Goal: Information Seeking & Learning: Learn about a topic

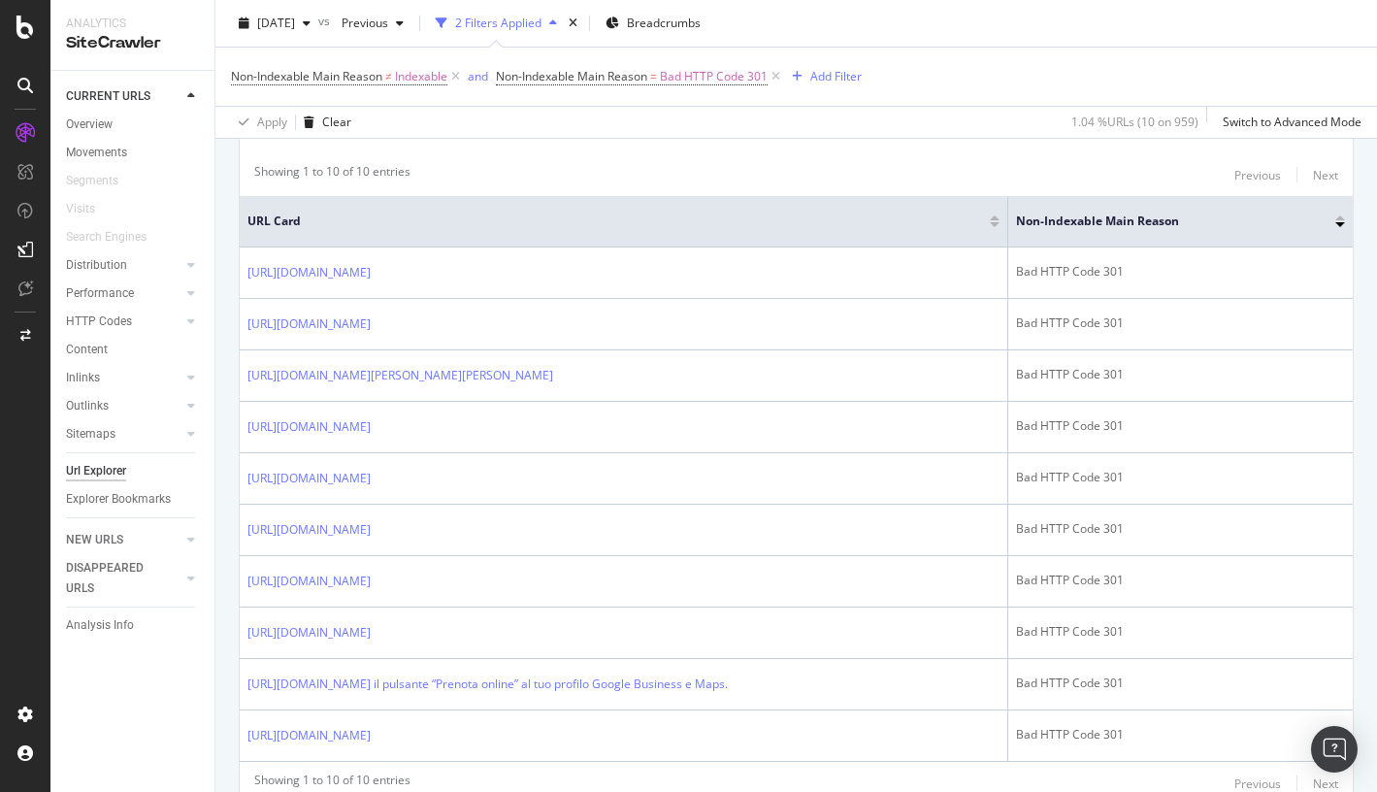
scroll to position [550, 0]
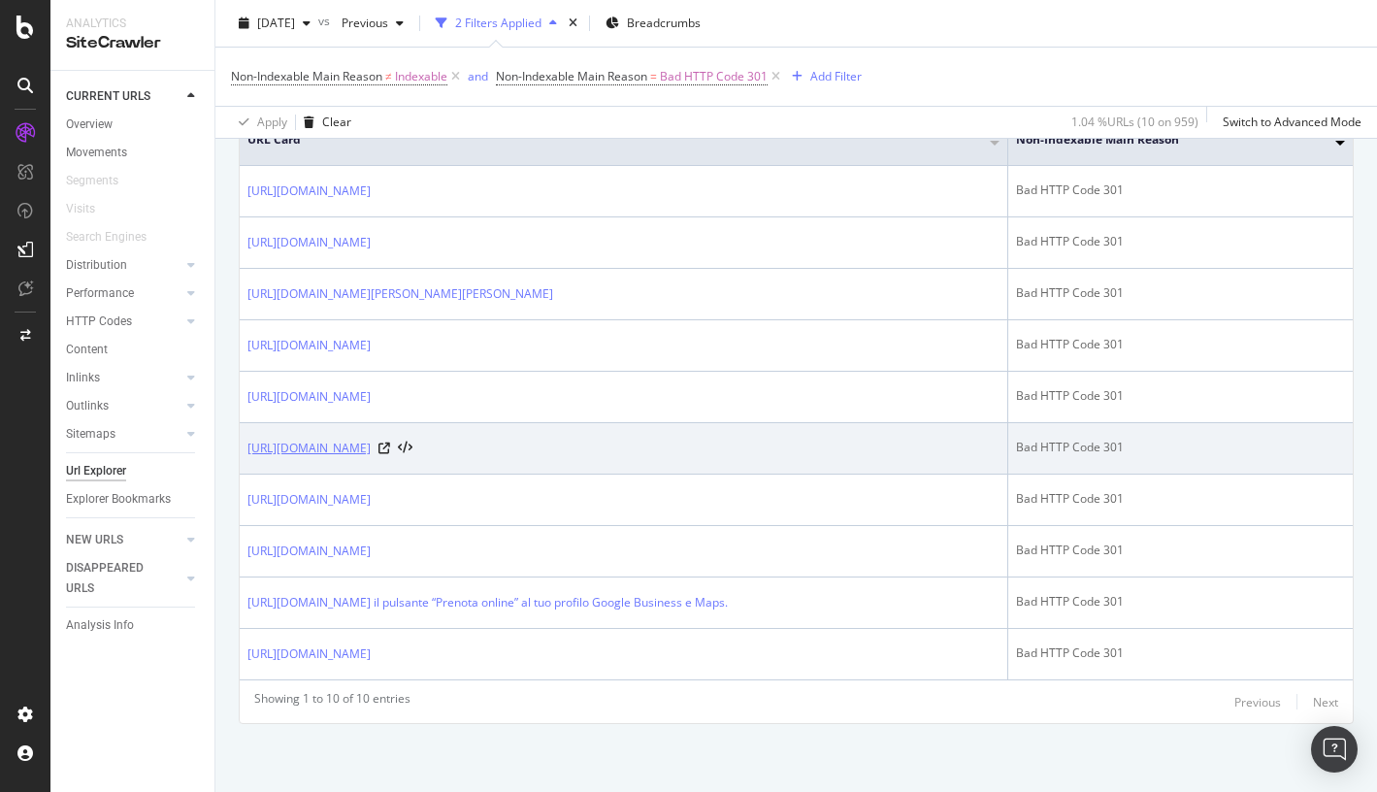
click at [371, 439] on link "https://info.onedoc.ch/en/blog/all-specialties/crafting-effective-answering-mac…" at bounding box center [308, 448] width 123 height 19
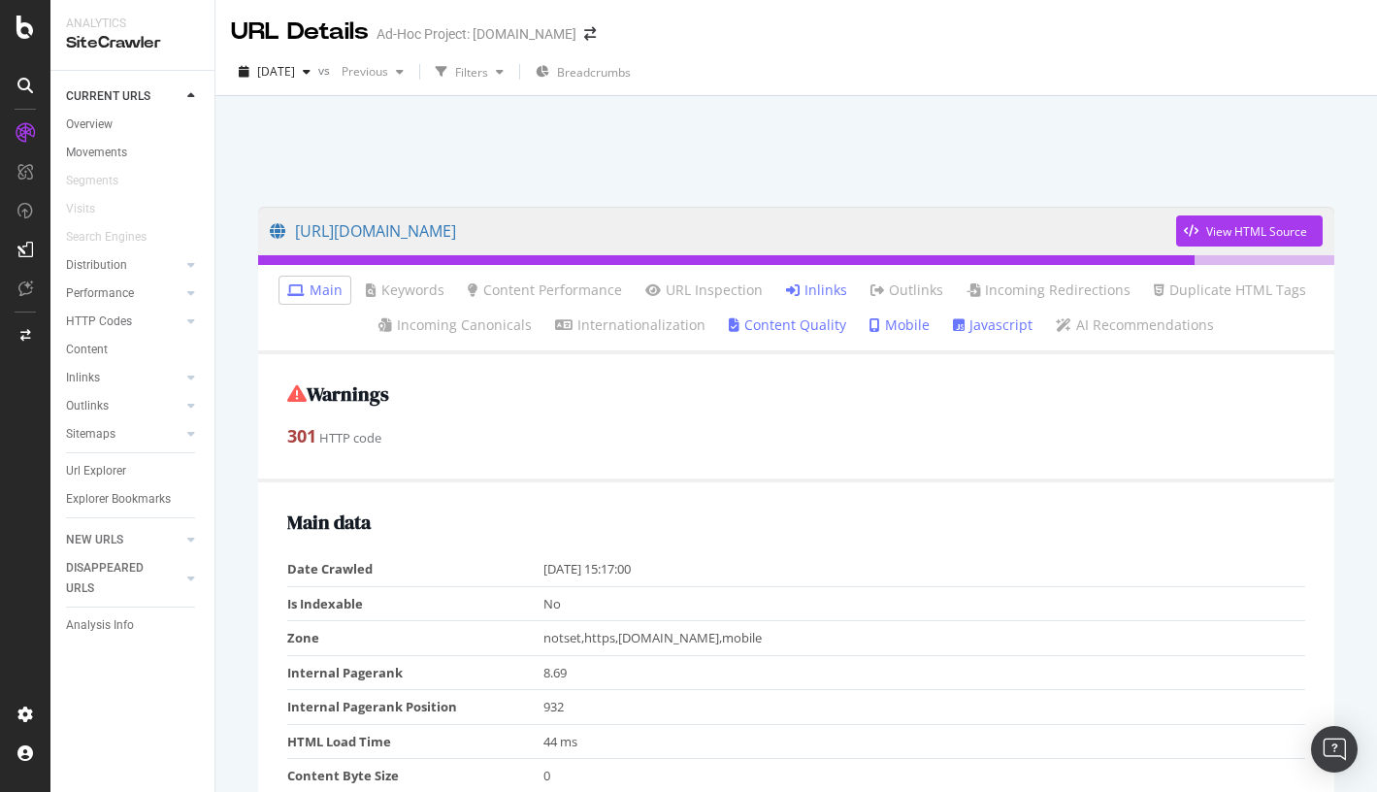
click at [806, 303] on li "Inlinks" at bounding box center [816, 290] width 77 height 27
click at [806, 299] on link "Inlinks" at bounding box center [816, 289] width 61 height 19
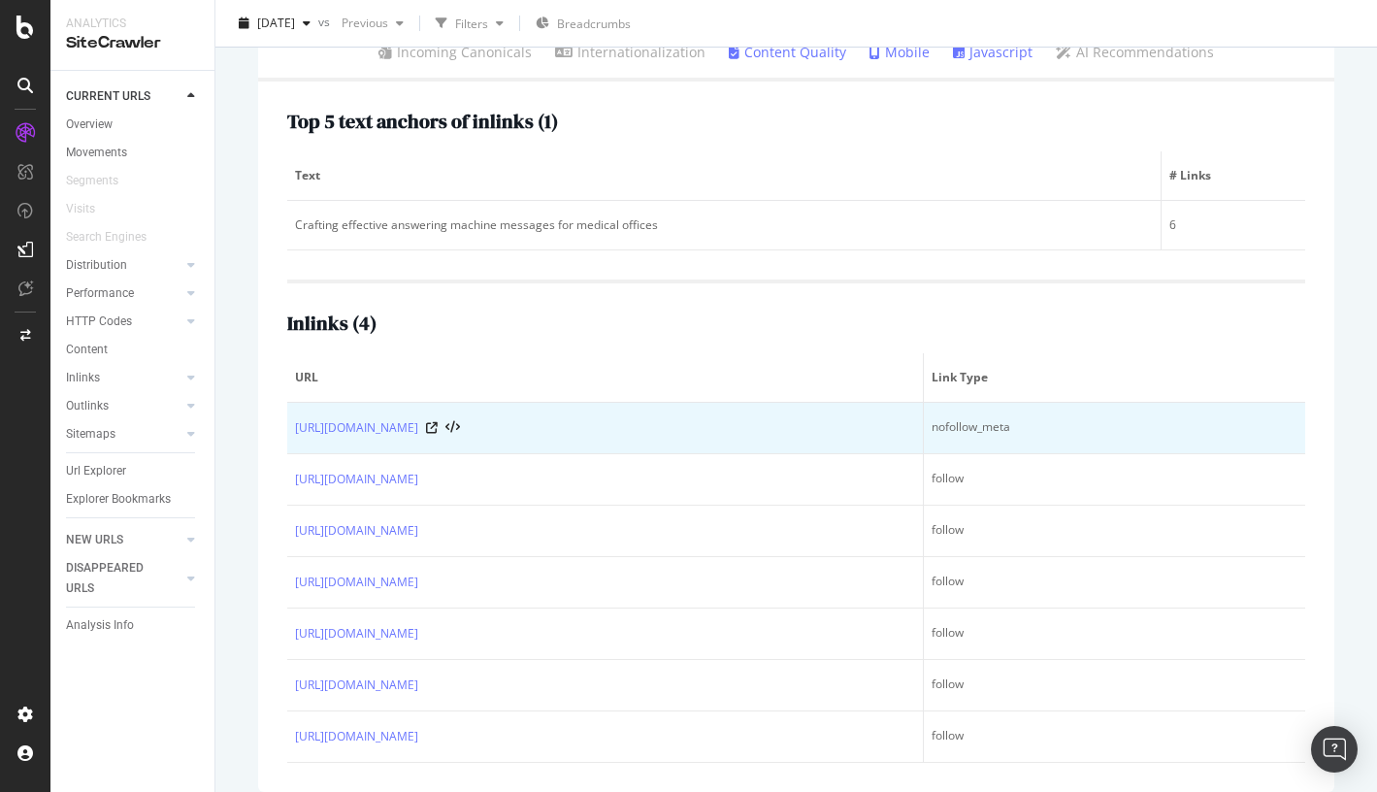
scroll to position [271, 0]
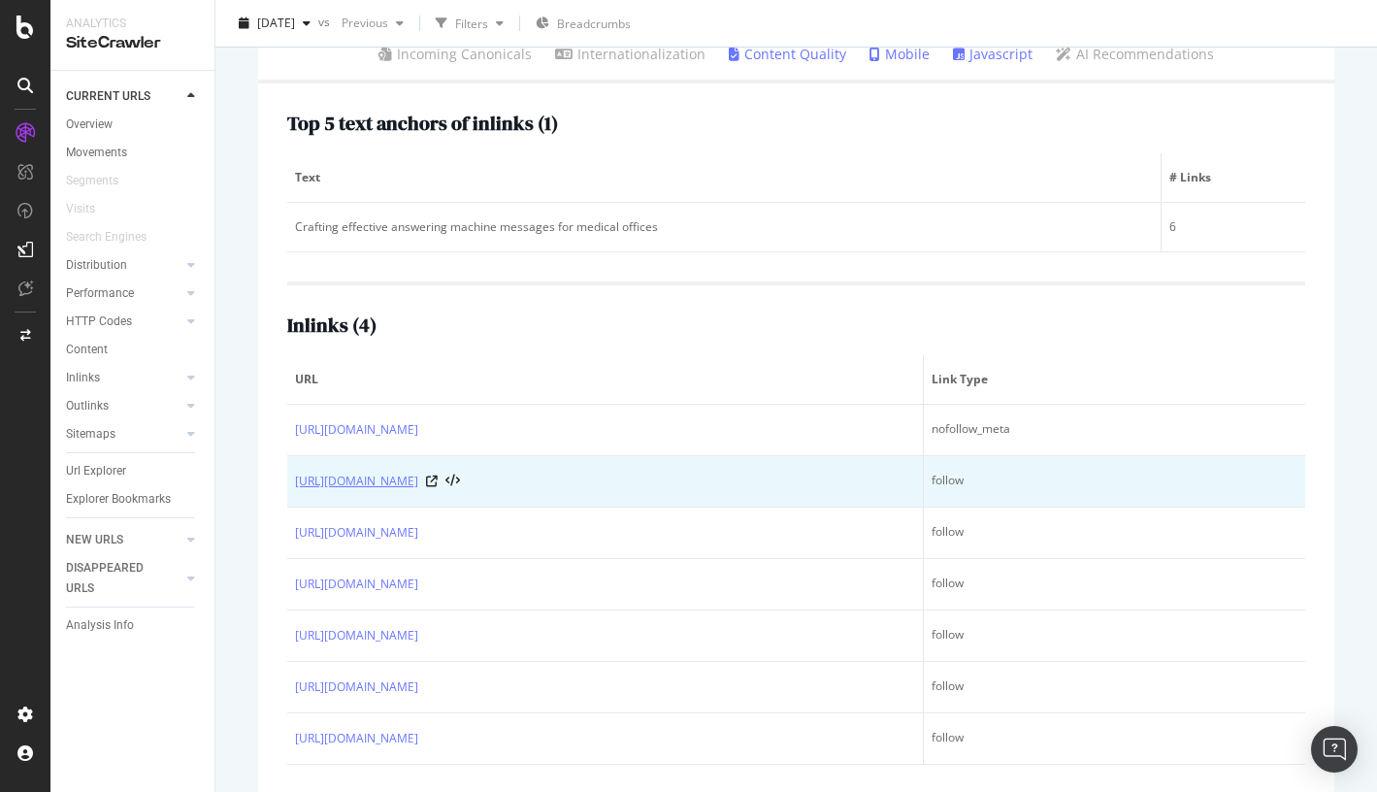
click at [418, 475] on link "[URL][DOMAIN_NAME]" at bounding box center [356, 481] width 123 height 19
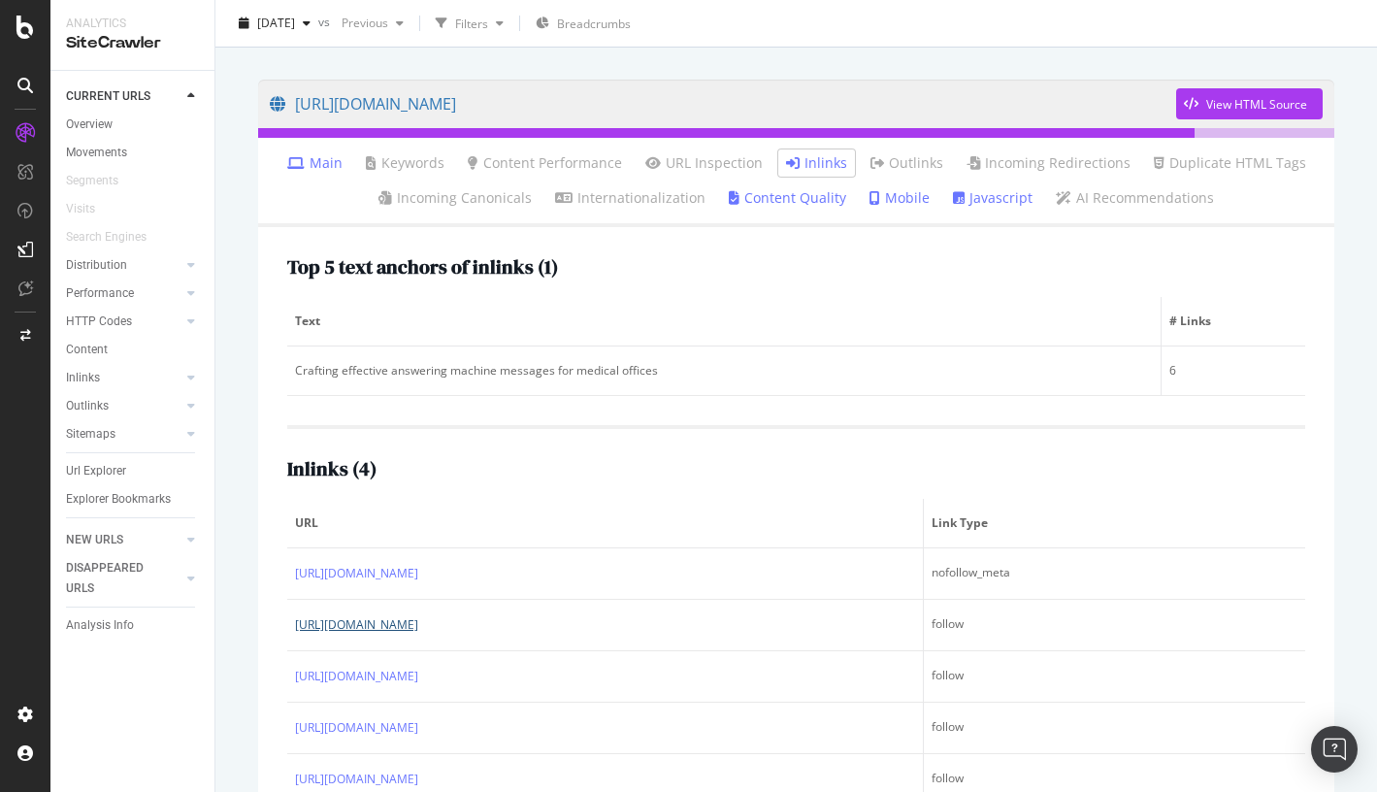
scroll to position [0, 0]
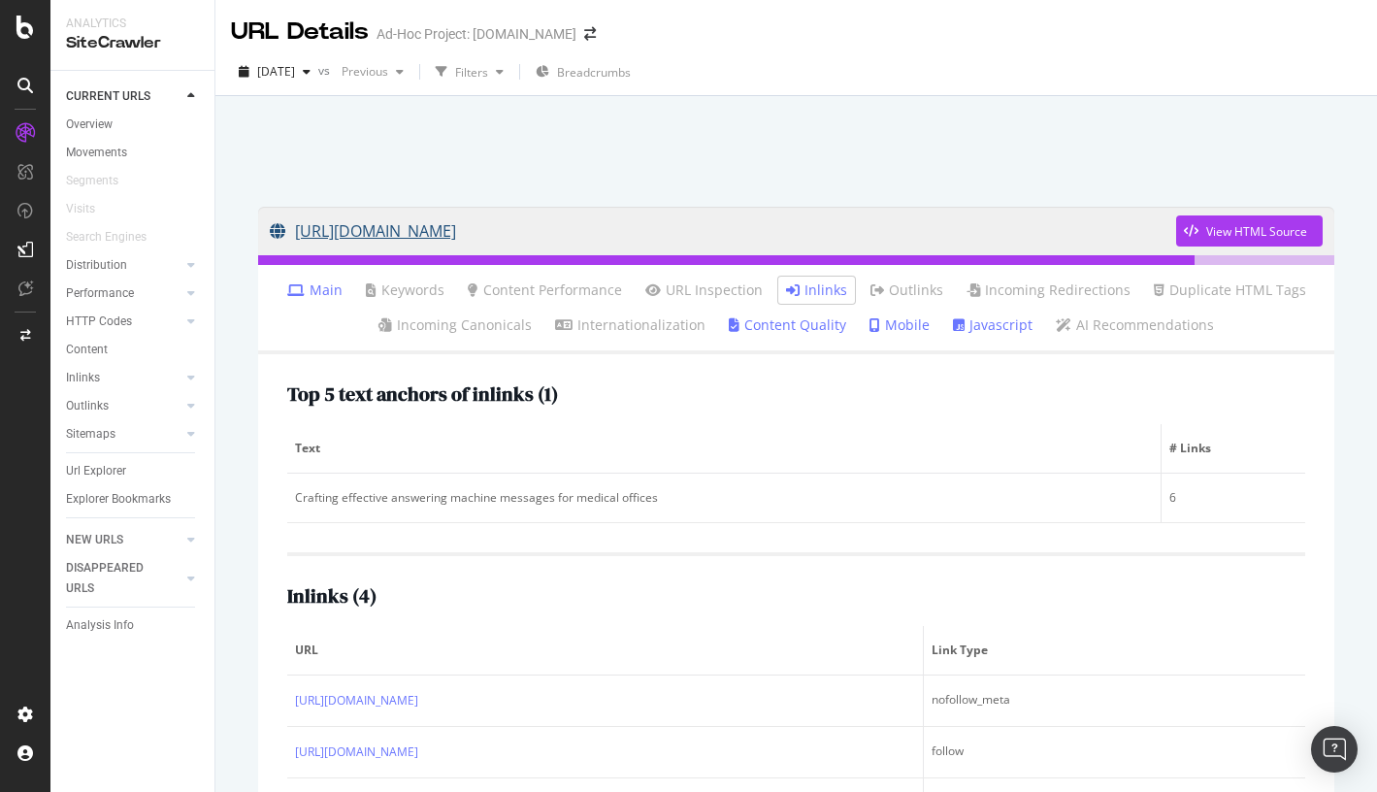
click at [974, 232] on link "[URL][DOMAIN_NAME]" at bounding box center [723, 231] width 906 height 49
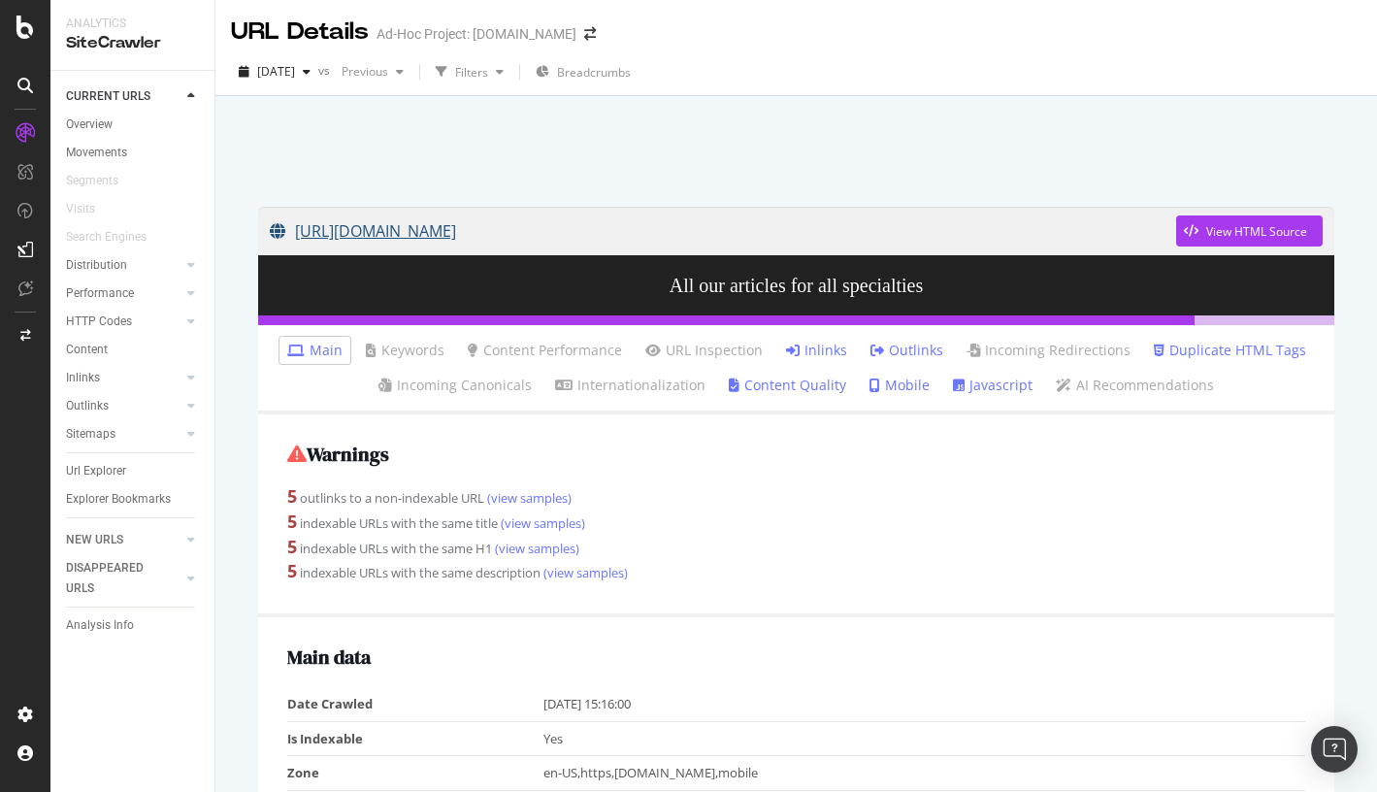
click at [605, 228] on link "[URL][DOMAIN_NAME]" at bounding box center [723, 231] width 906 height 49
